Goal: Task Accomplishment & Management: Use online tool/utility

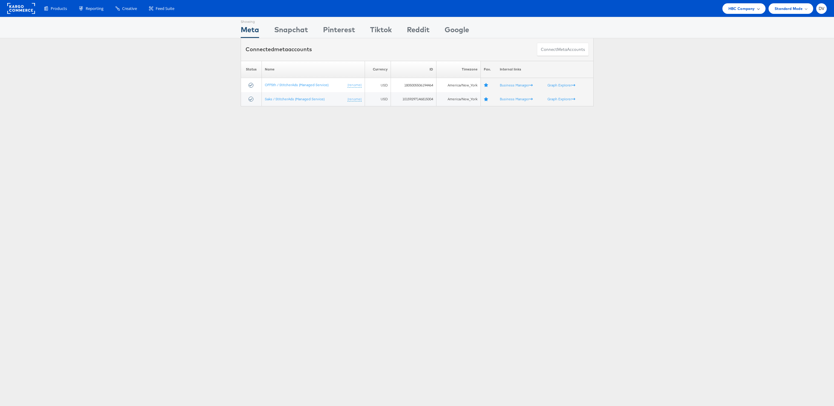
click at [727, 8] on div "HBC Company" at bounding box center [743, 8] width 43 height 11
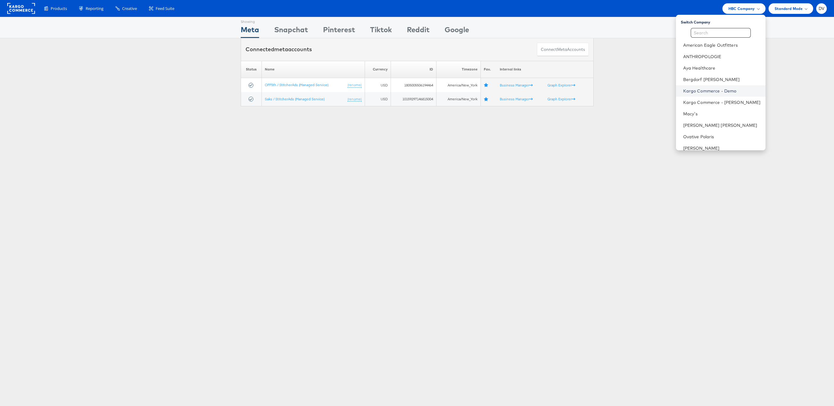
scroll to position [85, 0]
click at [720, 88] on link "The Vitamin Shoppe" at bounding box center [721, 87] width 77 height 6
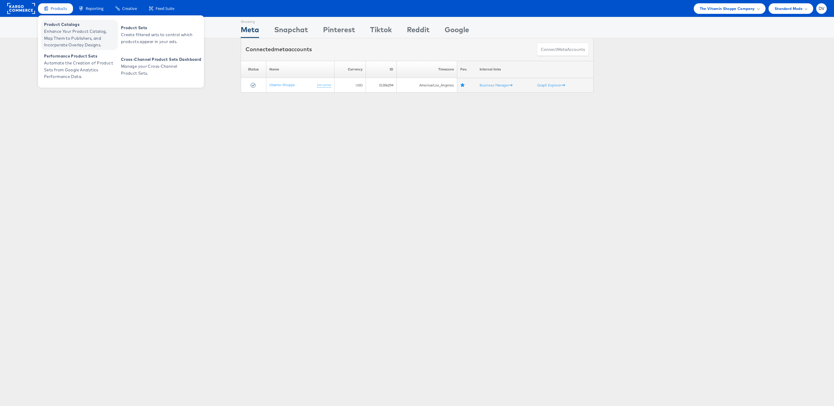
click at [62, 26] on span "Product Catalogs" at bounding box center [80, 24] width 72 height 7
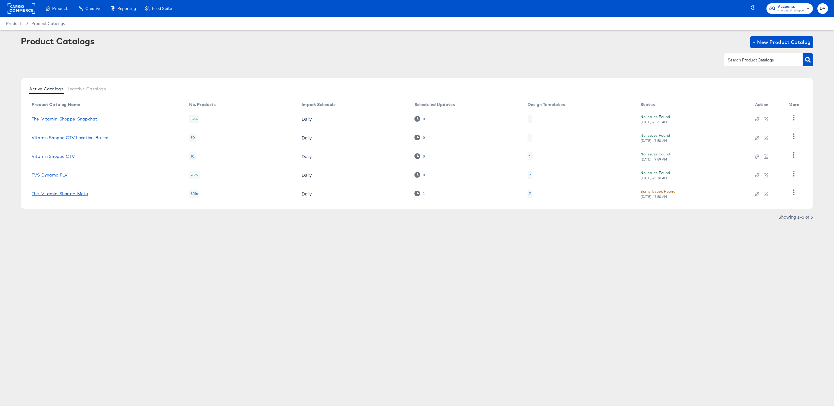
click at [81, 194] on link "The_Vitamin_Shoppe_Meta" at bounding box center [60, 193] width 56 height 5
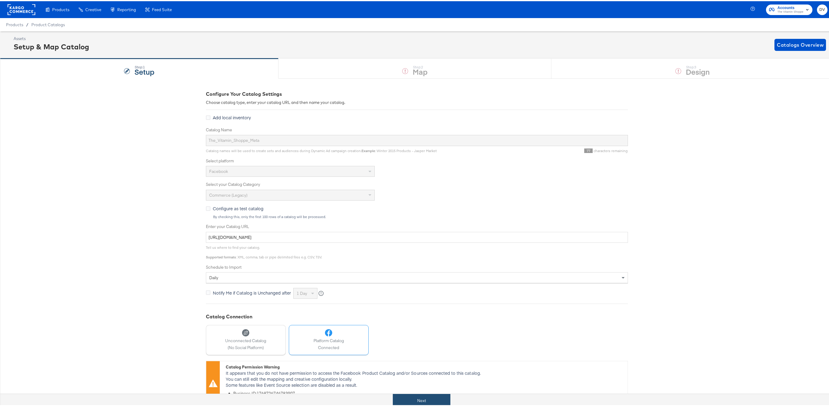
click at [430, 399] on button "Next" at bounding box center [422, 400] width 58 height 14
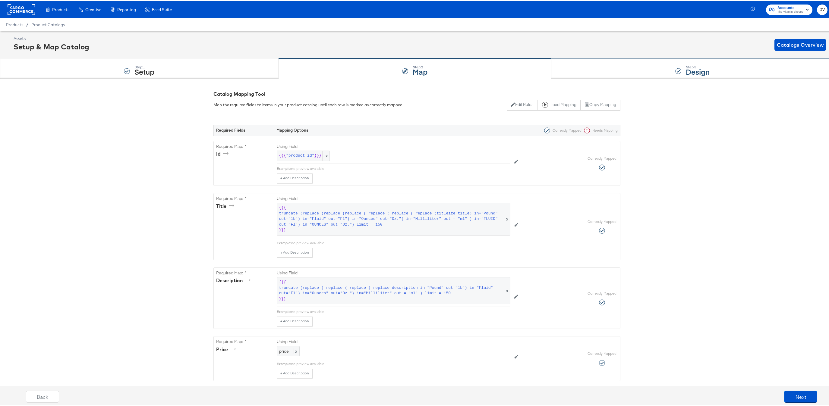
click at [586, 72] on div "Step: 3 Design" at bounding box center [692, 68] width 282 height 20
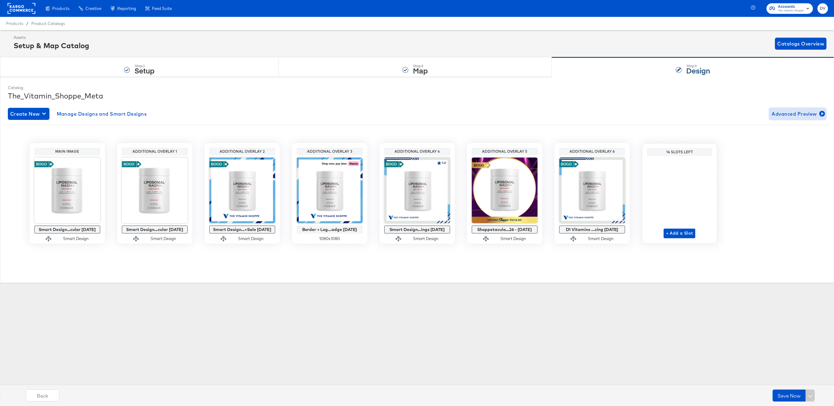
click at [774, 117] on span "Advanced Preview" at bounding box center [797, 114] width 52 height 8
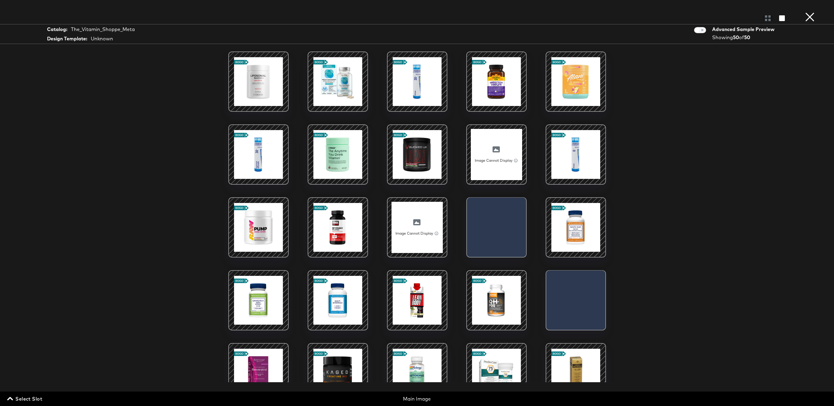
click at [20, 397] on span "Select Slot" at bounding box center [25, 399] width 34 height 8
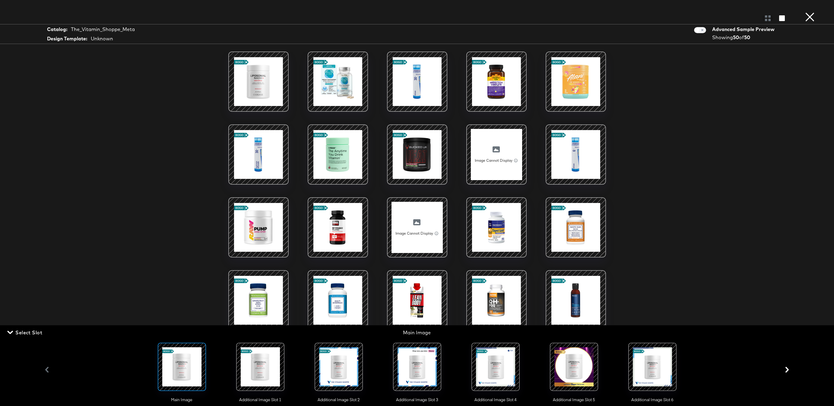
click at [558, 363] on div at bounding box center [573, 367] width 41 height 41
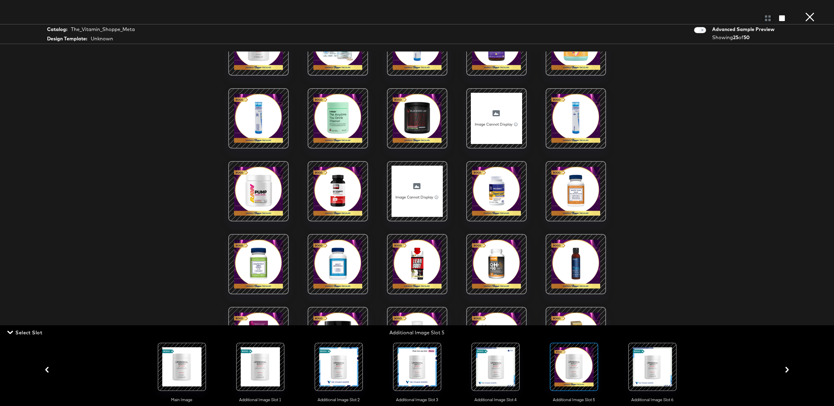
scroll to position [50, 0]
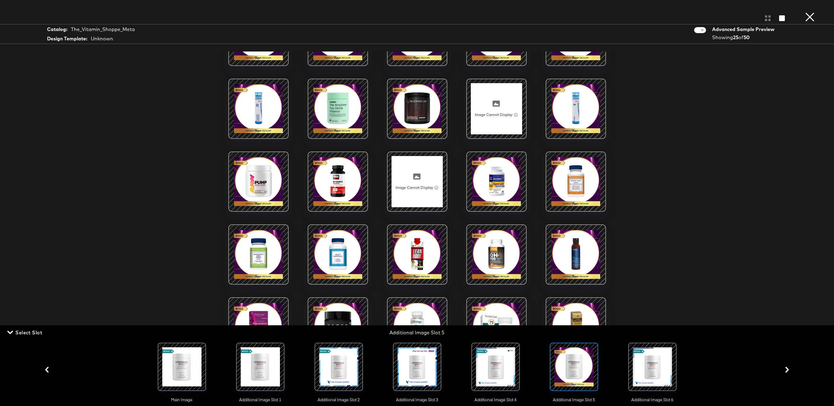
click at [808, 12] on button "×" at bounding box center [809, 6] width 12 height 12
